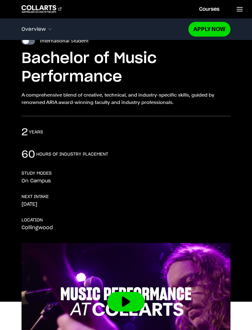
scroll to position [41, 0]
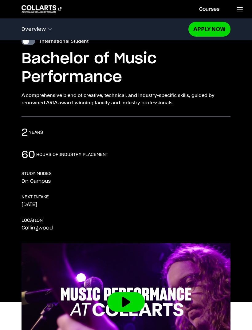
click at [179, 189] on div "2 years 60 hours of industry placement STUDY MODES On Campus NEXT INTAKE Septem…" at bounding box center [126, 184] width 209 height 117
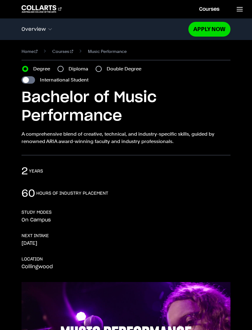
scroll to position [0, 0]
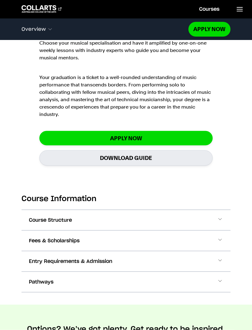
click at [215, 216] on button "Course Structure" at bounding box center [126, 220] width 209 height 20
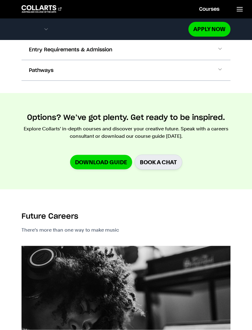
scroll to position [1420, 0]
click at [115, 162] on link "Download Guide" at bounding box center [101, 162] width 62 height 14
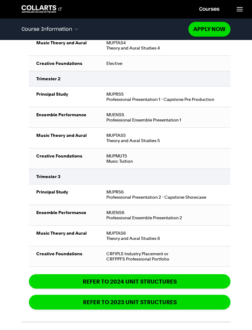
scroll to position [1117, 0]
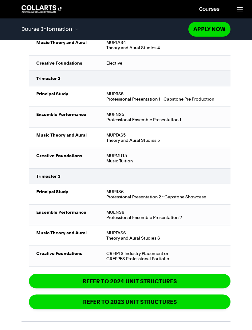
click at [150, 281] on link "REFER TO 2024 unit structures" at bounding box center [130, 281] width 202 height 14
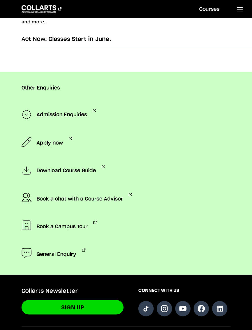
scroll to position [549, 0]
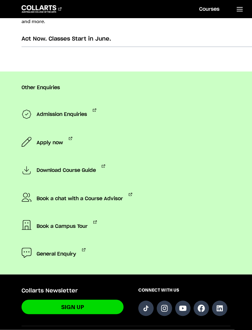
click at [89, 172] on span "Download Course Guide" at bounding box center [66, 170] width 59 height 12
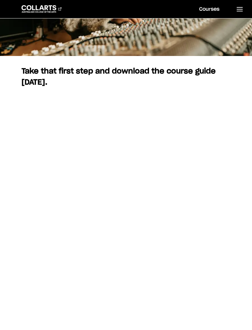
scroll to position [187, 0]
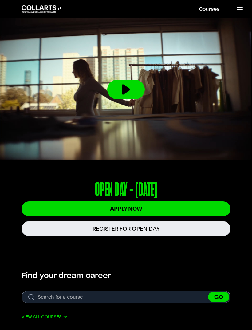
click at [239, 9] on icon at bounding box center [239, 9] width 7 height 7
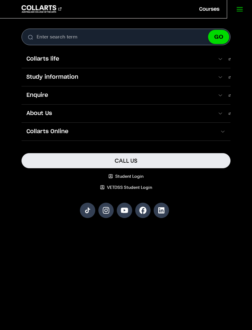
click at [226, 131] on span at bounding box center [223, 131] width 6 height 6
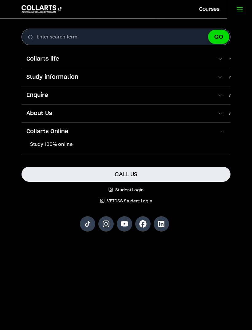
click at [222, 137] on link "Collarts Online" at bounding box center [126, 132] width 209 height 18
click at [222, 59] on span at bounding box center [220, 59] width 6 height 6
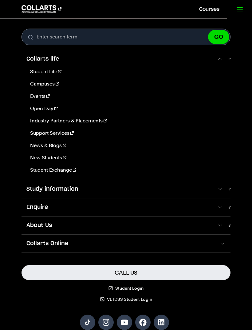
click at [222, 67] on link "Collarts life" at bounding box center [126, 59] width 209 height 18
click at [227, 194] on link "Study information" at bounding box center [126, 189] width 209 height 18
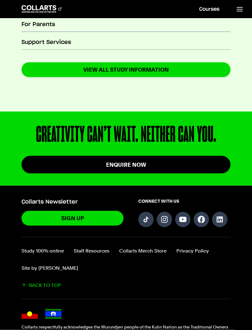
scroll to position [315, 0]
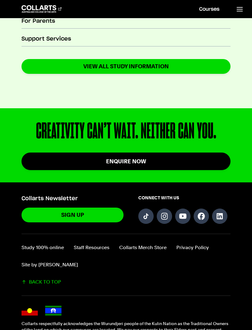
click at [98, 244] on link "Staff Resources" at bounding box center [92, 247] width 36 height 7
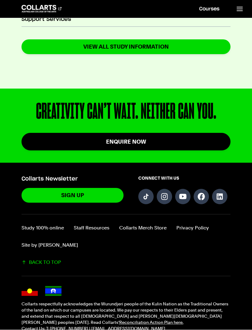
scroll to position [335, 0]
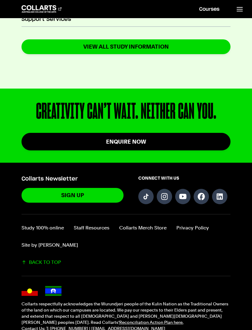
click at [46, 241] on link "Site by [PERSON_NAME]" at bounding box center [50, 244] width 57 height 7
